Goal: Find specific page/section: Find specific page/section

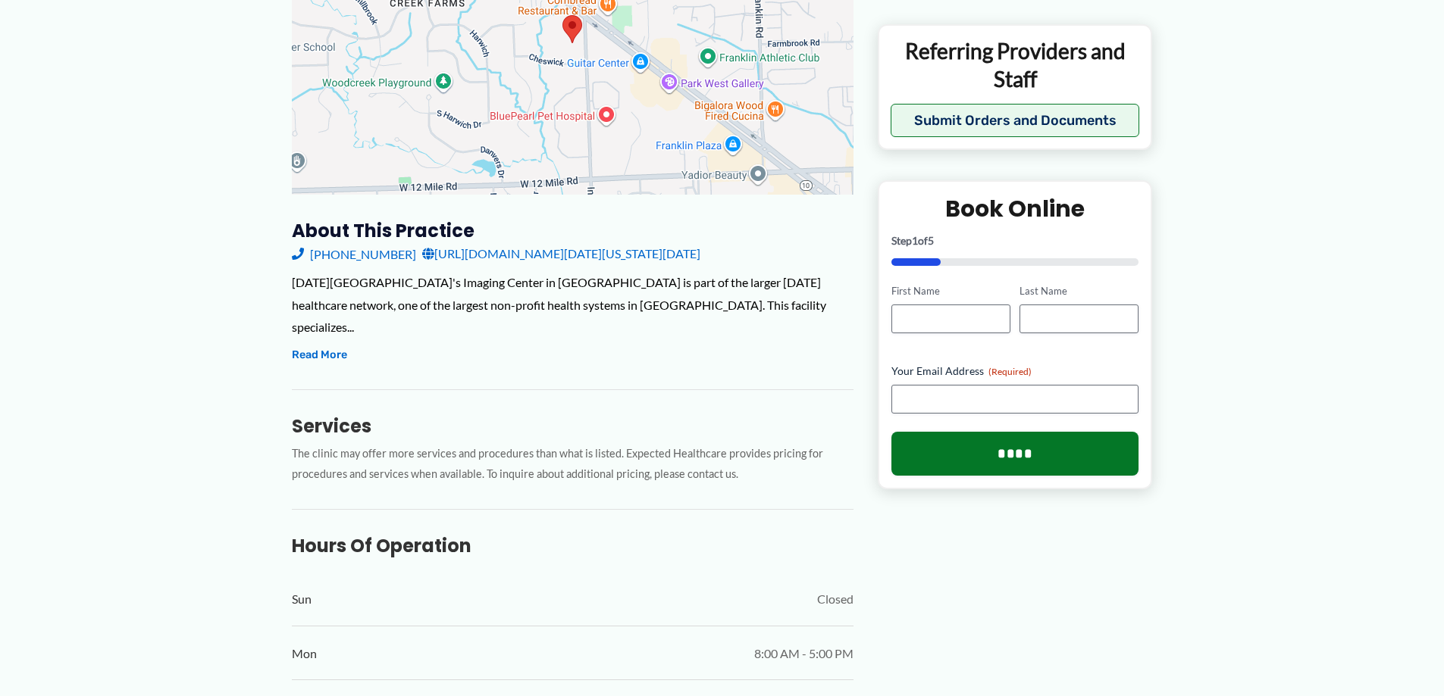
scroll to position [379, 0]
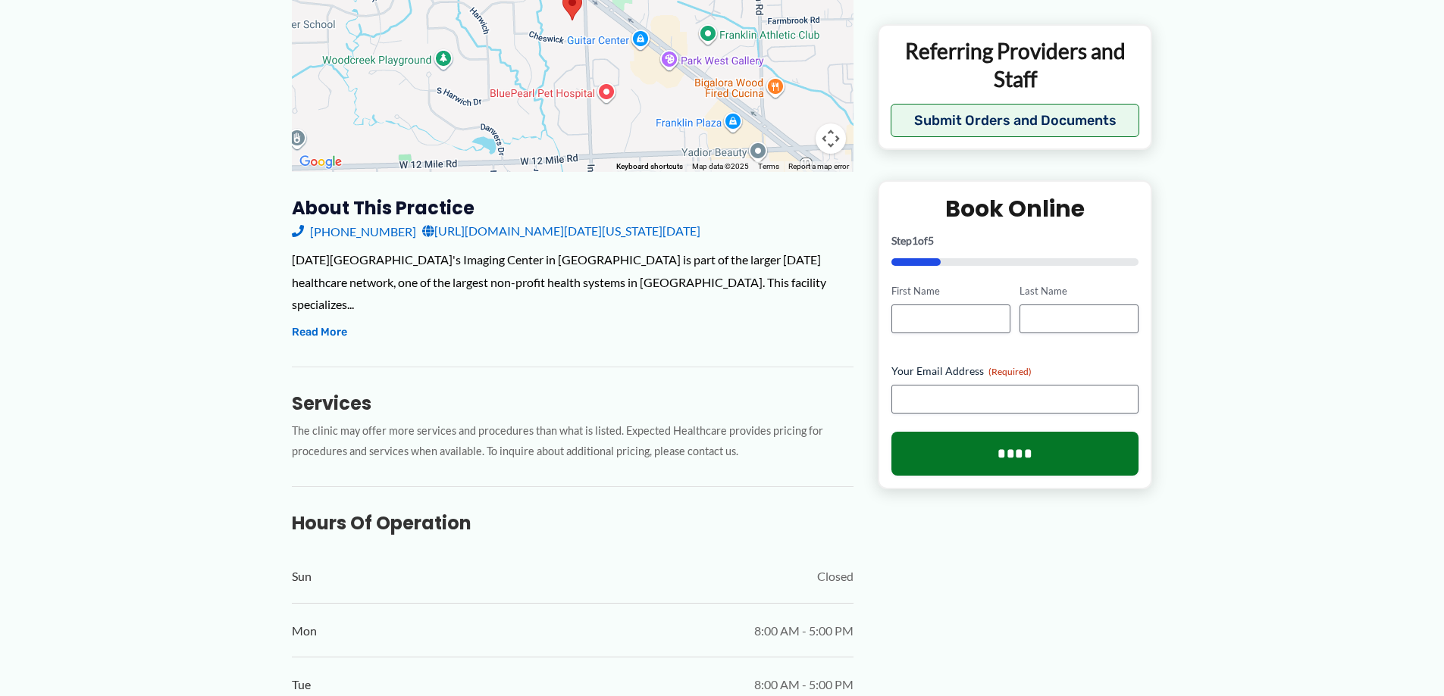
click at [500, 231] on link "[URL][DOMAIN_NAME][DATE][US_STATE][DATE]" at bounding box center [561, 231] width 278 height 23
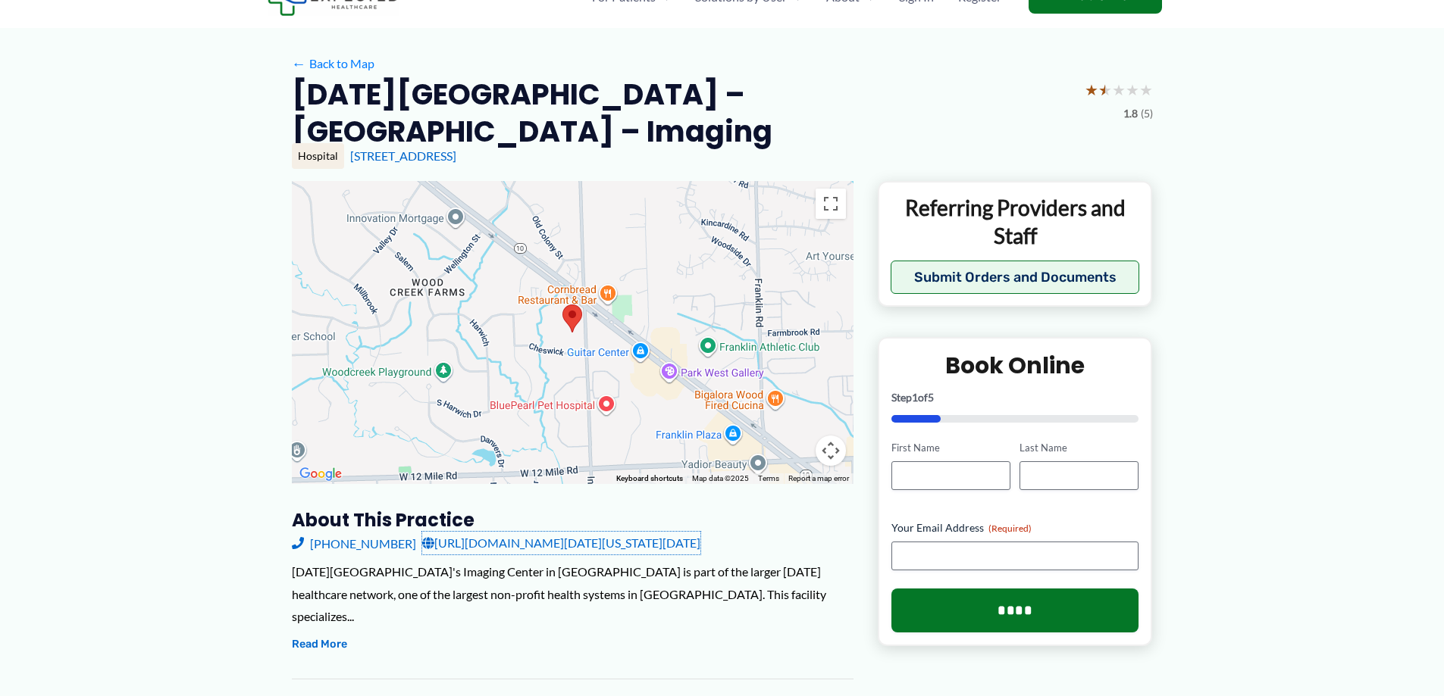
scroll to position [0, 0]
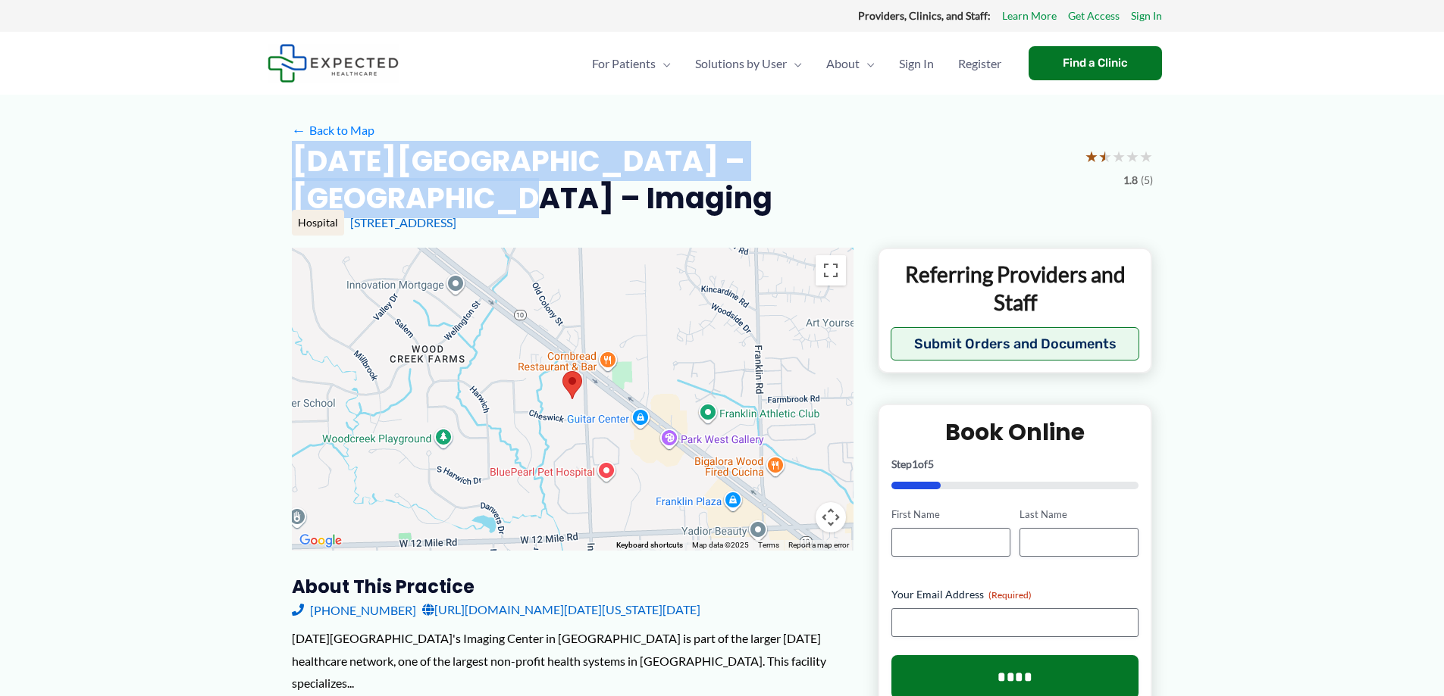
drag, startPoint x: 300, startPoint y: 164, endPoint x: 897, endPoint y: 160, distance: 597.2
click at [897, 160] on h2 "[DATE][GEOGRAPHIC_DATA] – [GEOGRAPHIC_DATA] – Imaging" at bounding box center [682, 179] width 781 height 75
click at [1029, 158] on h2 "[DATE][GEOGRAPHIC_DATA] – [GEOGRAPHIC_DATA] – Imaging" at bounding box center [682, 179] width 781 height 75
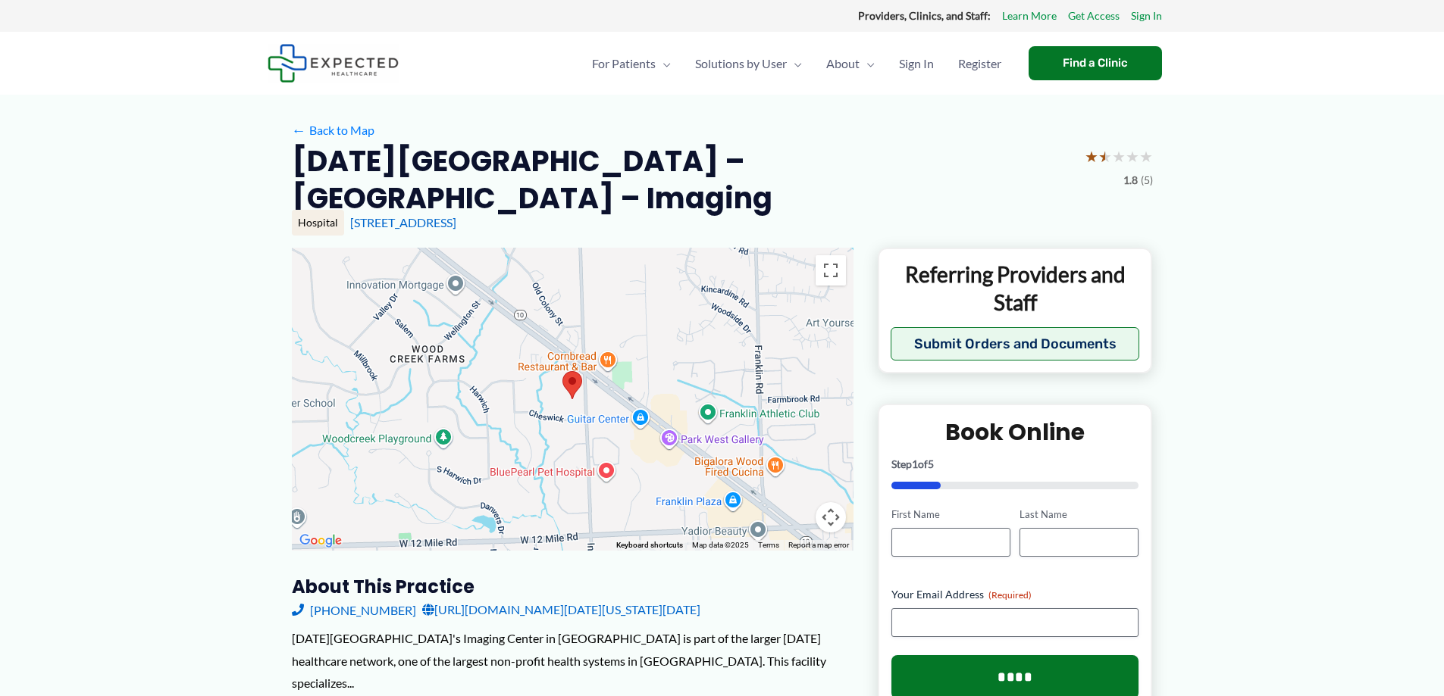
click at [984, 165] on h2 "[DATE][GEOGRAPHIC_DATA] – [GEOGRAPHIC_DATA] – Imaging" at bounding box center [682, 179] width 781 height 75
drag, startPoint x: 1022, startPoint y: 165, endPoint x: 863, endPoint y: 162, distance: 159.2
click at [863, 162] on h2 "[DATE][GEOGRAPHIC_DATA] – [GEOGRAPHIC_DATA] – Imaging" at bounding box center [682, 179] width 781 height 75
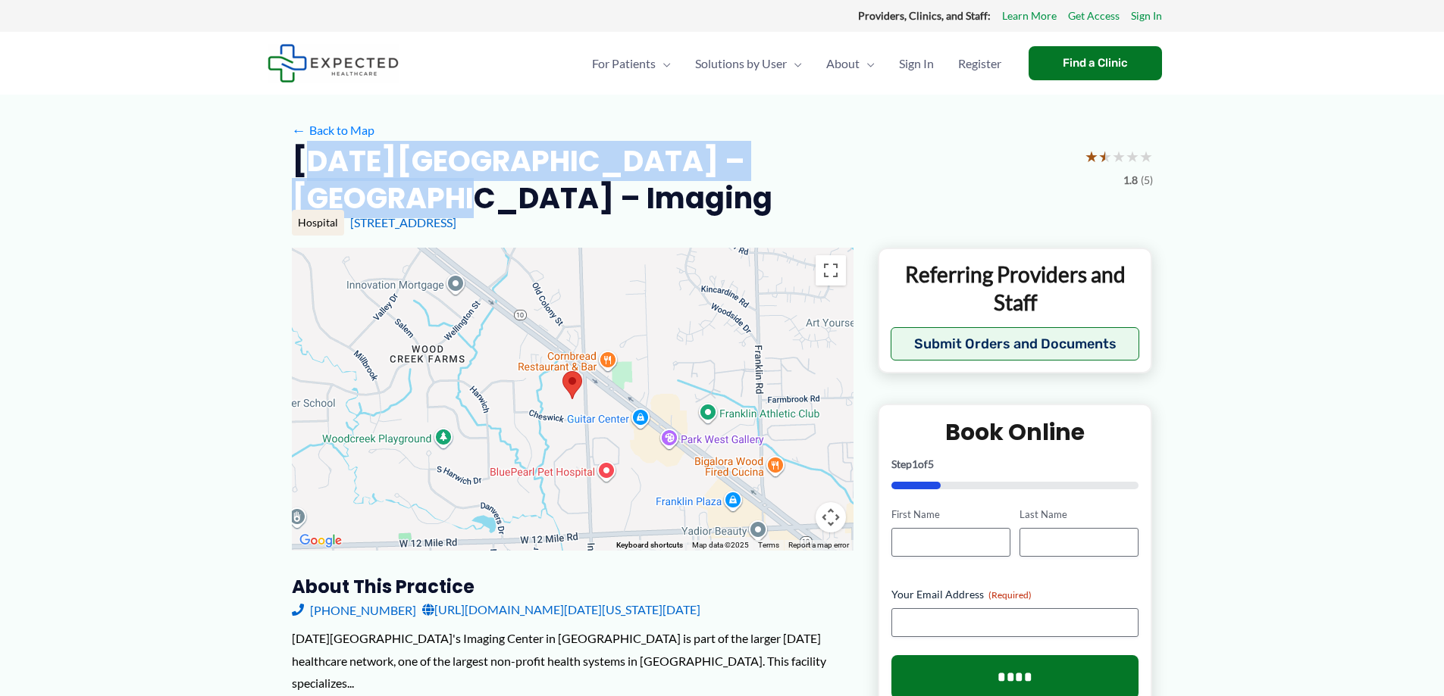
drag, startPoint x: 845, startPoint y: 162, endPoint x: 320, endPoint y: 171, distance: 525.2
click at [320, 171] on h2 "[DATE][GEOGRAPHIC_DATA] – [GEOGRAPHIC_DATA] – Imaging" at bounding box center [682, 179] width 781 height 75
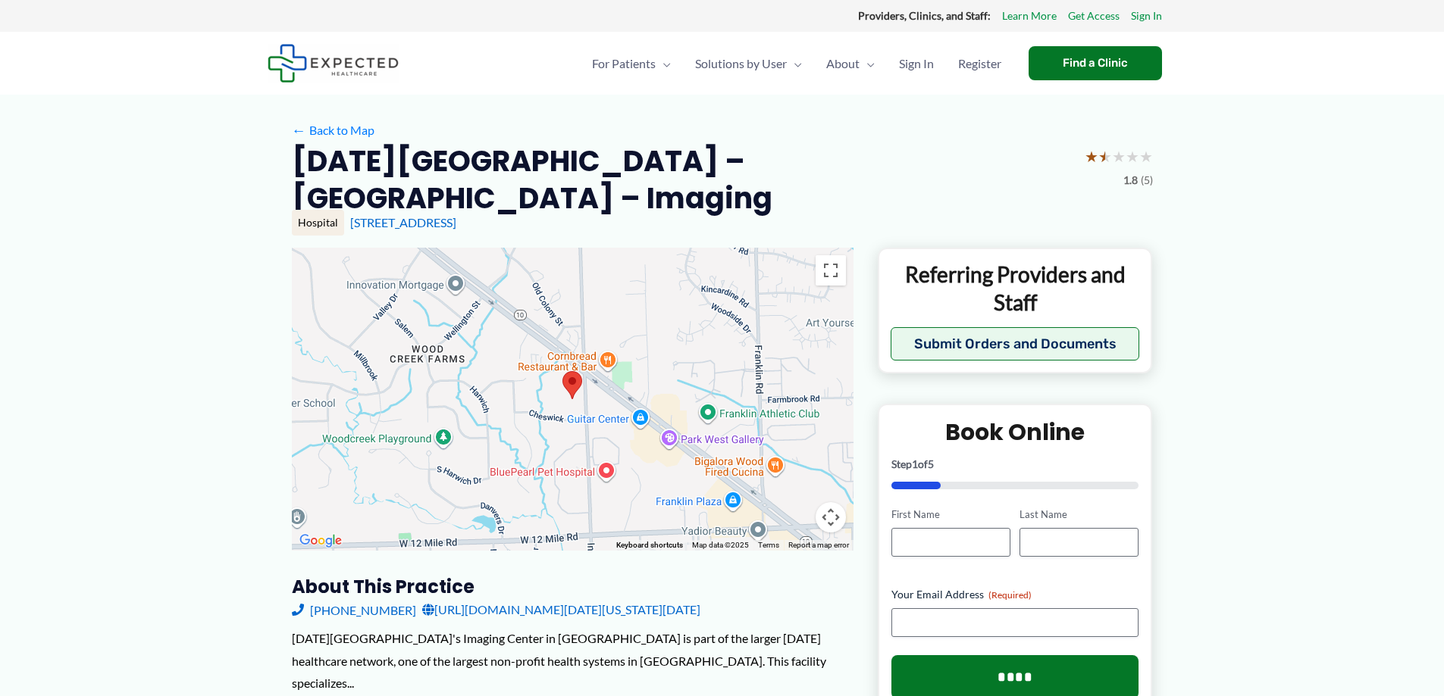
click at [901, 120] on div "← Back to Map" at bounding box center [722, 130] width 861 height 23
